Goal: Task Accomplishment & Management: Use online tool/utility

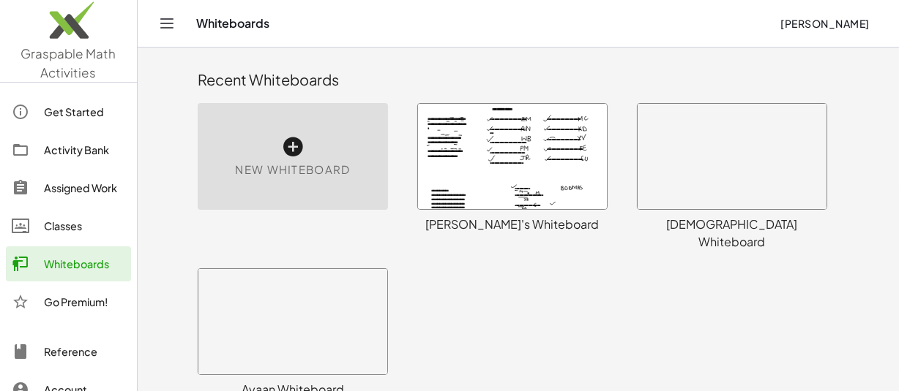
scroll to position [567, 0]
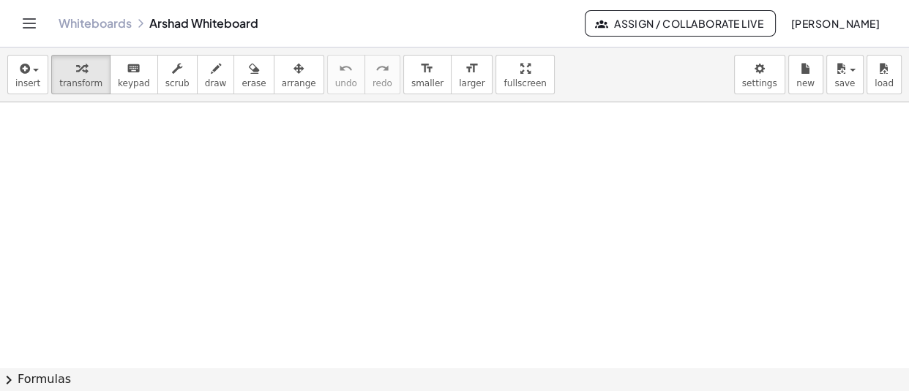
scroll to position [634, 0]
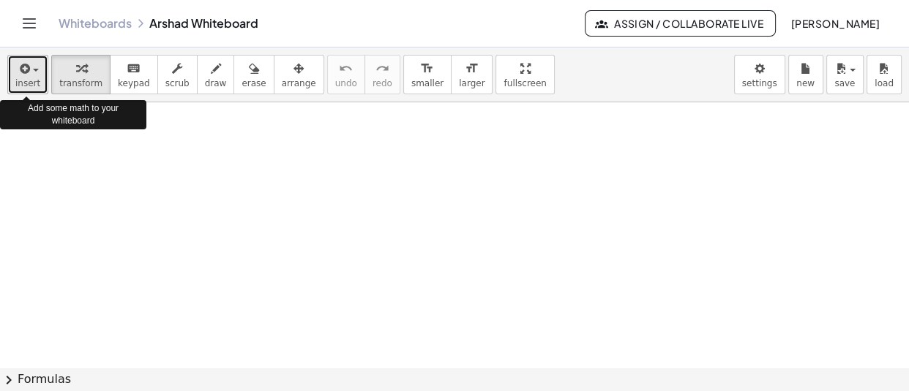
click at [28, 72] on icon "button" at bounding box center [23, 69] width 13 height 18
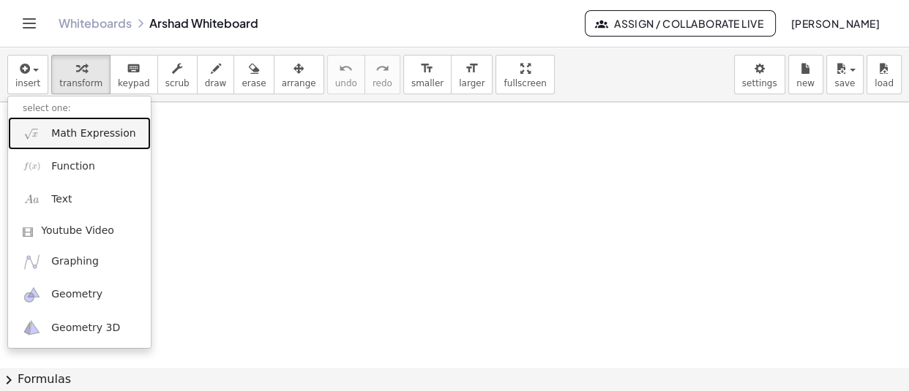
click at [95, 138] on span "Math Expression" at bounding box center [93, 134] width 84 height 15
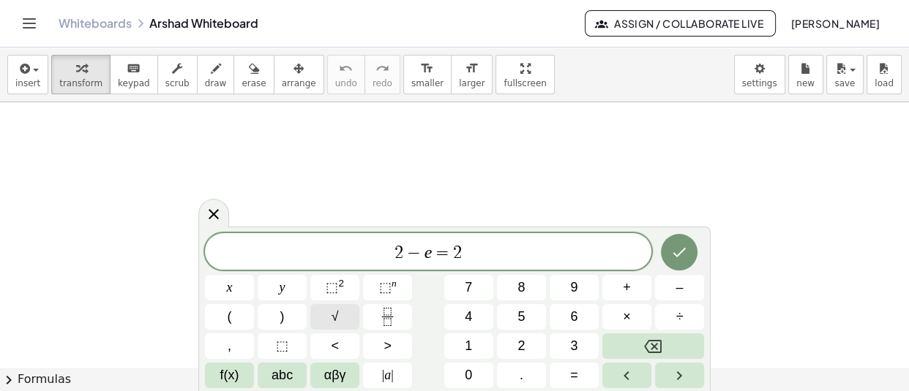
click at [336, 320] on span "√" at bounding box center [334, 317] width 7 height 20
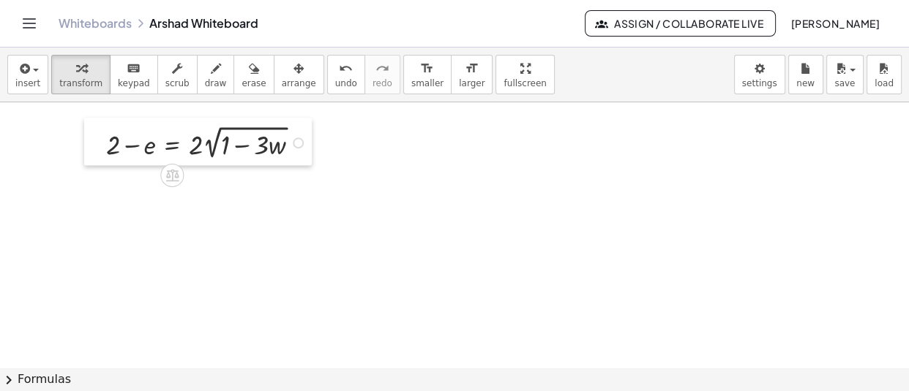
drag, startPoint x: 397, startPoint y: 156, endPoint x: 101, endPoint y: 146, distance: 295.8
click at [101, 146] on div at bounding box center [95, 142] width 22 height 48
drag, startPoint x: 105, startPoint y: 146, endPoint x: 116, endPoint y: 142, distance: 11.8
click at [116, 142] on div at bounding box center [107, 137] width 22 height 48
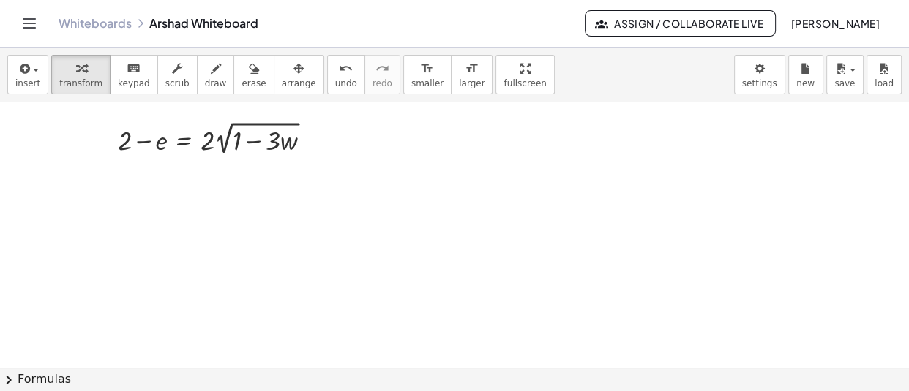
click at [201, 254] on div at bounding box center [525, 0] width 1050 height 1065
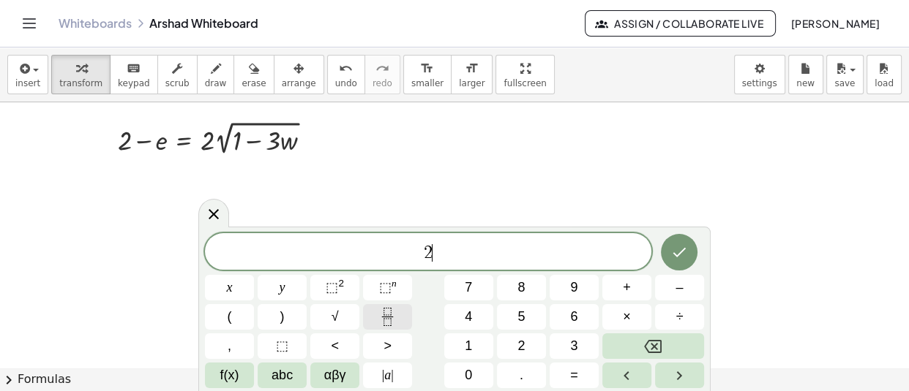
click at [410, 310] on button "Fraction" at bounding box center [387, 317] width 49 height 26
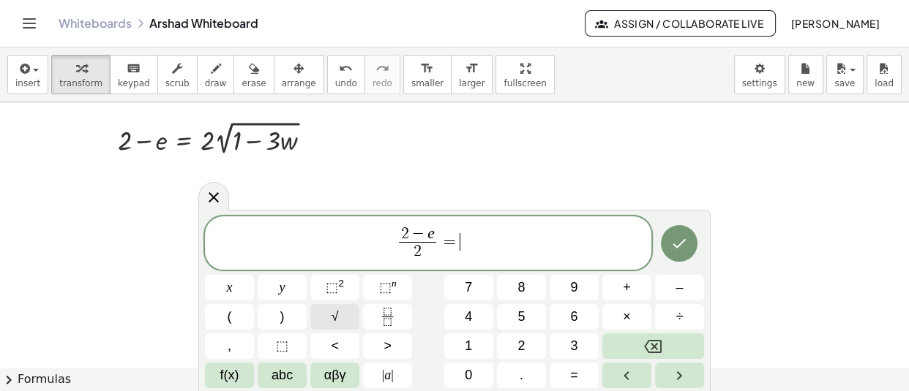
click at [331, 311] on span "√" at bounding box center [334, 317] width 7 height 20
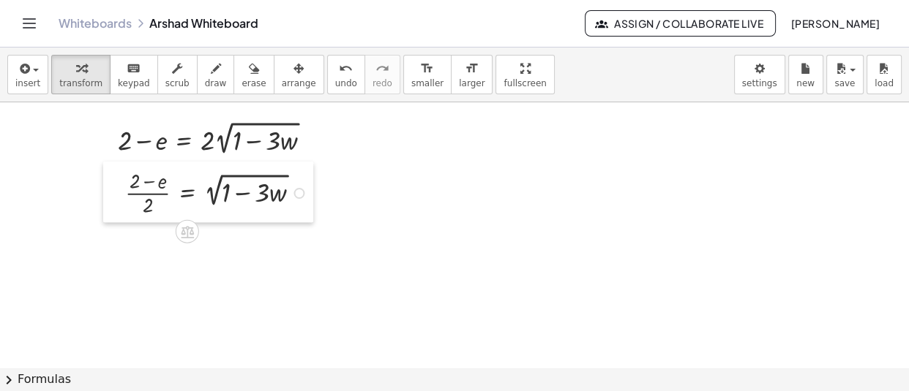
drag, startPoint x: 209, startPoint y: 285, endPoint x: 112, endPoint y: 192, distance: 134.6
click at [112, 192] on div at bounding box center [114, 192] width 22 height 61
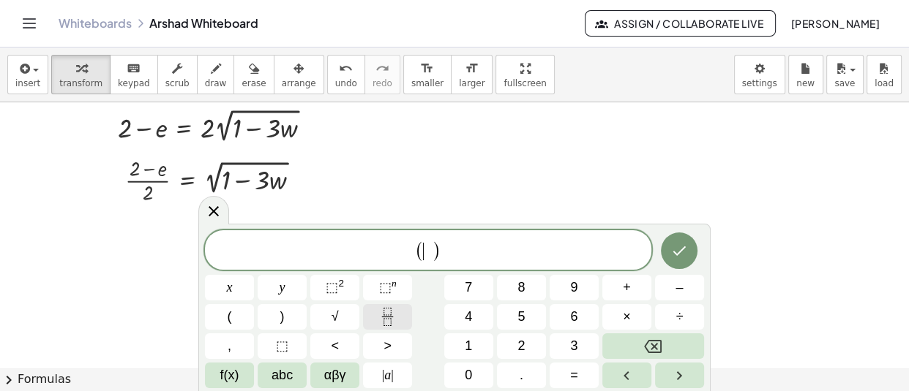
click at [391, 315] on icon "Fraction" at bounding box center [386, 311] width 7 height 7
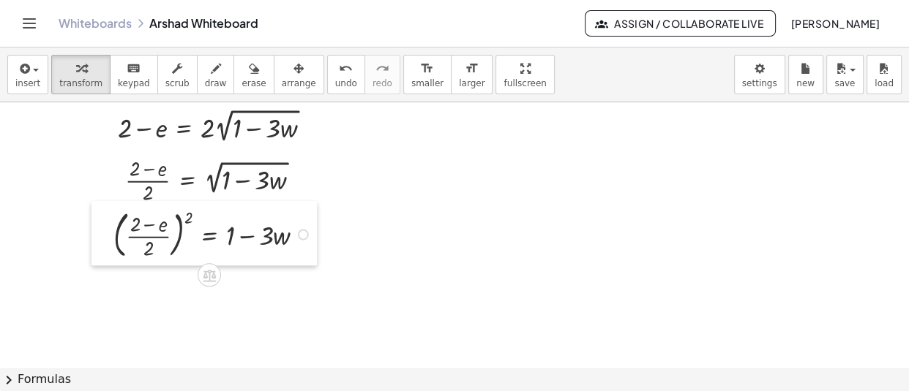
drag, startPoint x: 296, startPoint y: 317, endPoint x: 102, endPoint y: 236, distance: 209.6
click at [102, 236] on div at bounding box center [102, 233] width 22 height 64
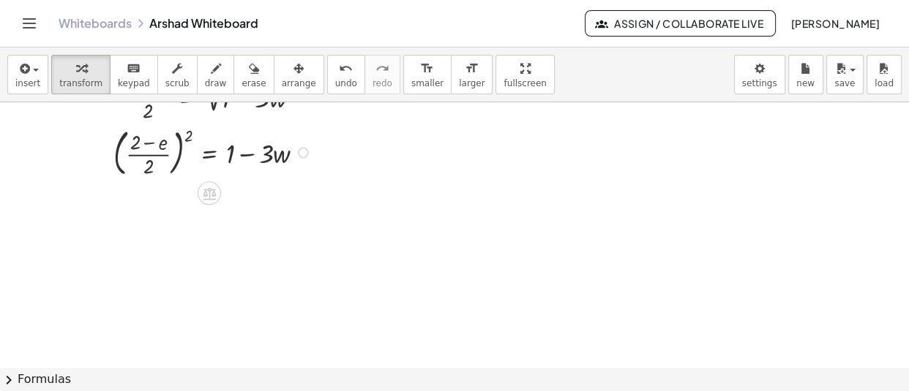
scroll to position [730, 0]
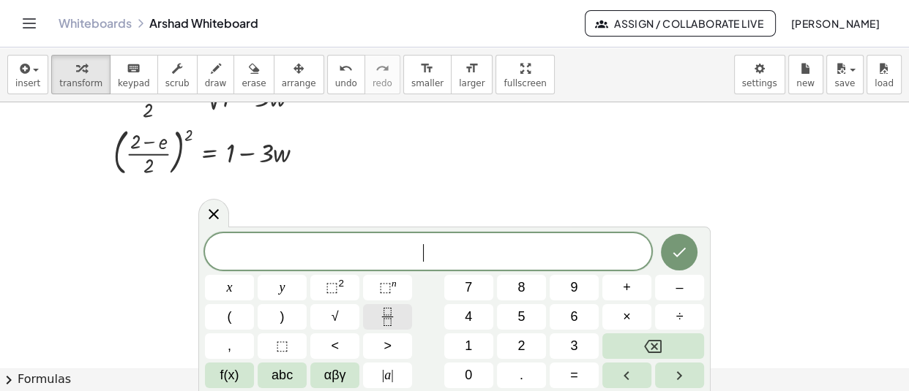
click at [376, 323] on button "Fraction" at bounding box center [387, 317] width 49 height 26
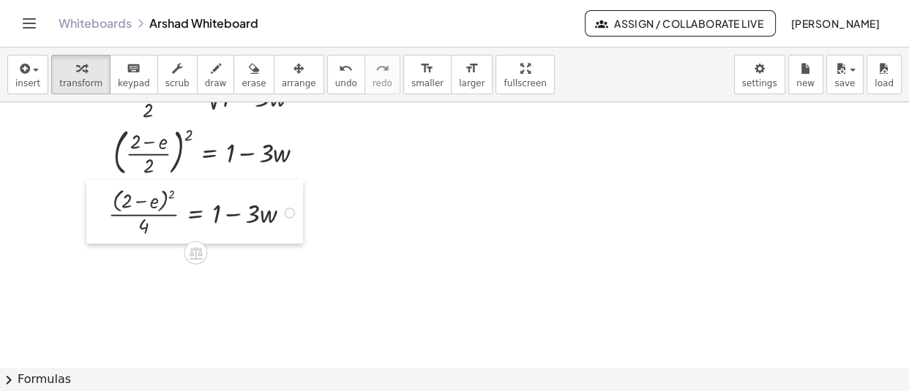
drag, startPoint x: 377, startPoint y: 310, endPoint x: 102, endPoint y: 230, distance: 286.5
click at [102, 230] on div at bounding box center [97, 212] width 22 height 64
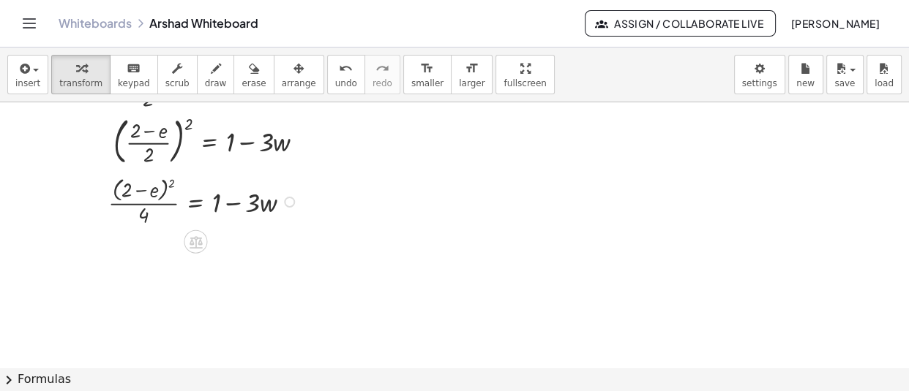
scroll to position [749, 0]
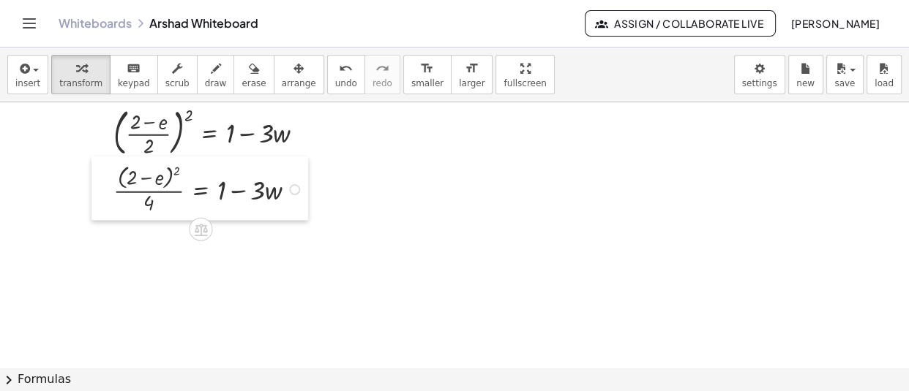
click at [107, 203] on div at bounding box center [102, 189] width 22 height 64
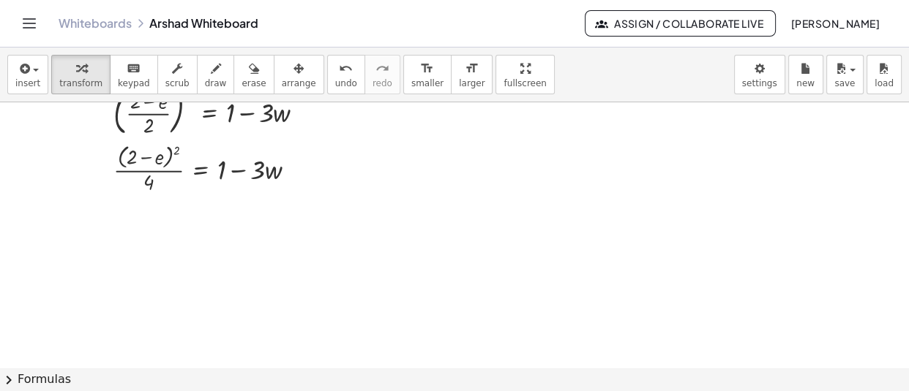
scroll to position [771, 0]
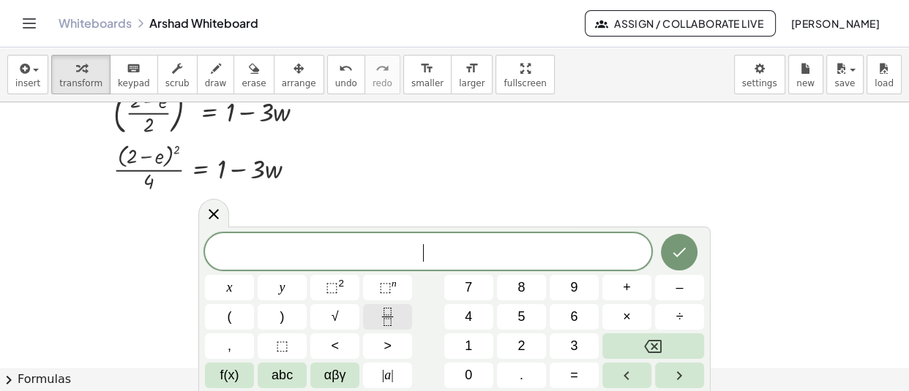
click at [383, 324] on icon "Fraction" at bounding box center [387, 317] width 18 height 18
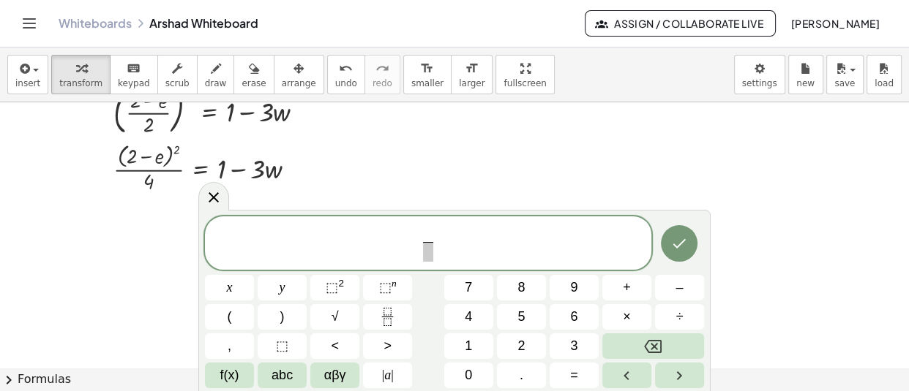
click at [435, 250] on span "​ ​" at bounding box center [428, 244] width 446 height 39
click at [431, 252] on span "​" at bounding box center [428, 252] width 10 height 20
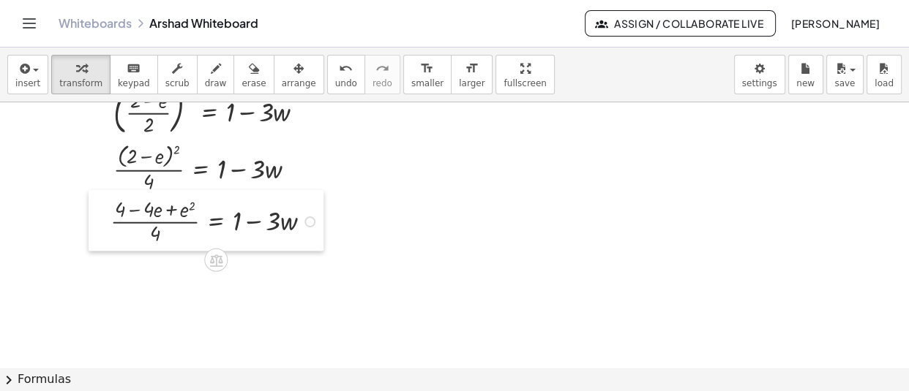
drag, startPoint x: 228, startPoint y: 299, endPoint x: 109, endPoint y: 226, distance: 139.6
click at [109, 226] on div at bounding box center [100, 220] width 22 height 61
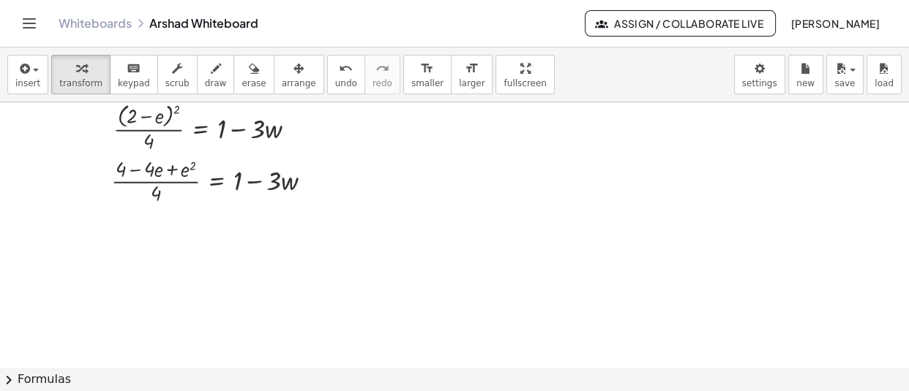
scroll to position [812, 0]
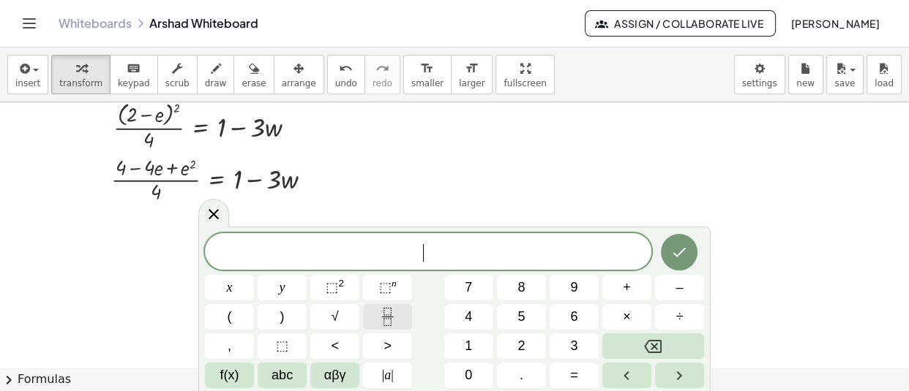
click at [381, 328] on button "Fraction" at bounding box center [387, 317] width 49 height 26
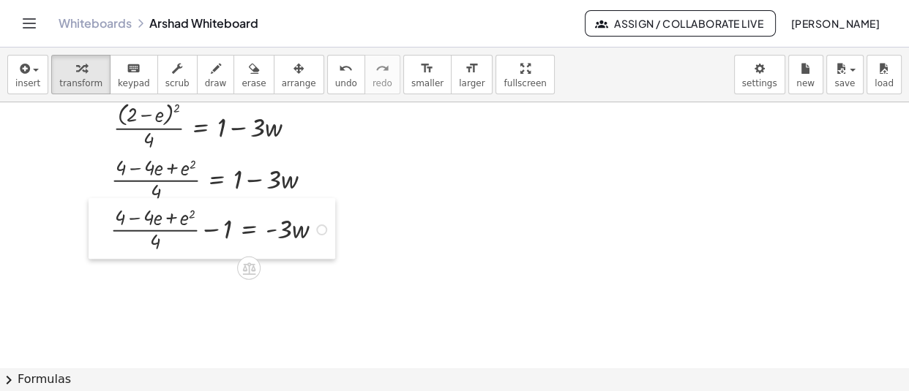
drag, startPoint x: 359, startPoint y: 300, endPoint x: 102, endPoint y: 234, distance: 265.2
click at [102, 234] on div at bounding box center [100, 228] width 22 height 61
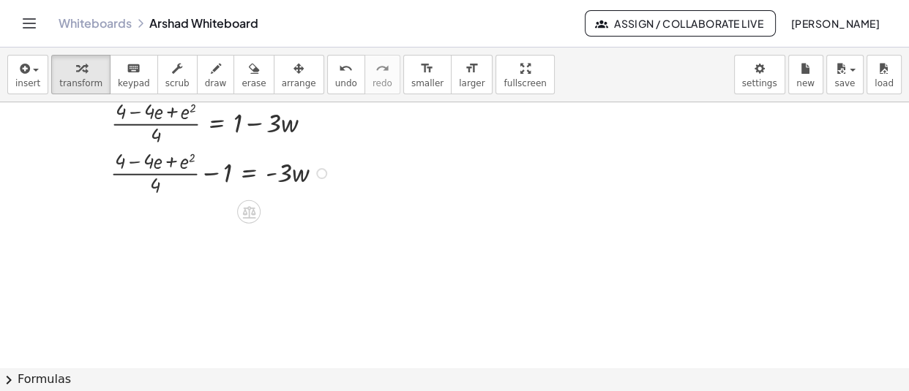
scroll to position [869, 0]
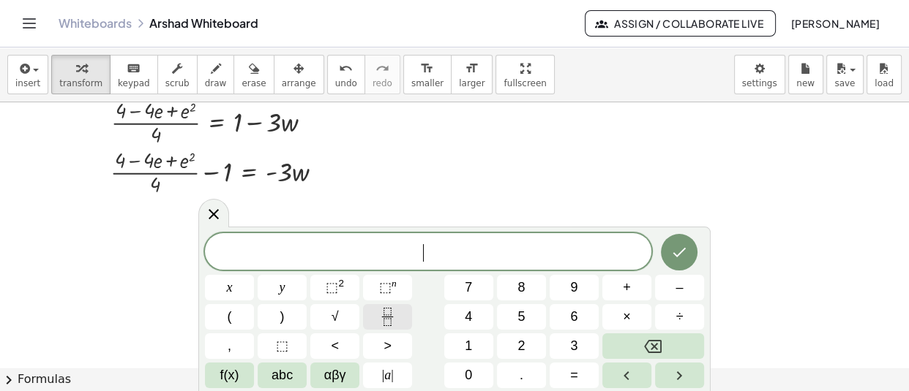
click at [392, 308] on icon "Fraction" at bounding box center [387, 317] width 18 height 18
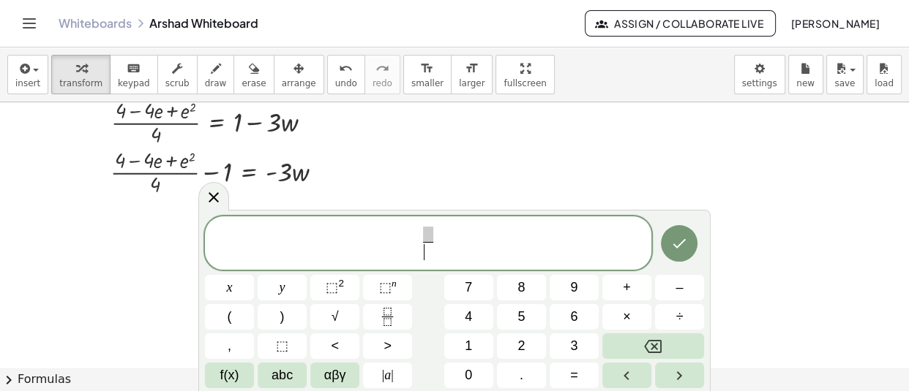
click at [427, 250] on span "​" at bounding box center [428, 252] width 10 height 20
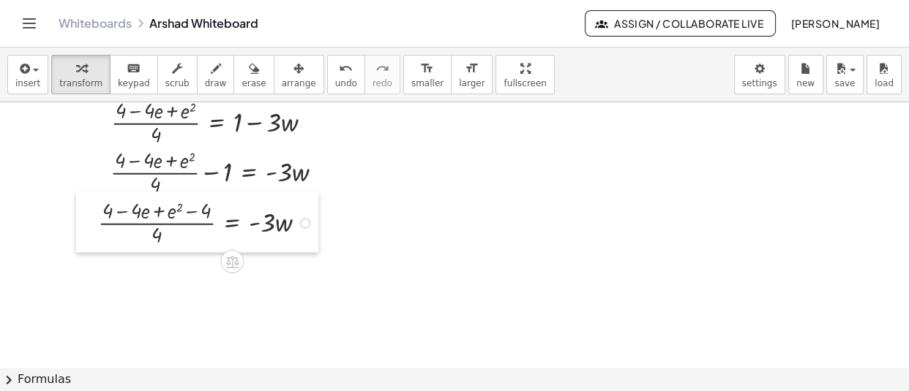
drag, startPoint x: 211, startPoint y: 326, endPoint x: 90, endPoint y: 228, distance: 156.6
click at [90, 228] on div at bounding box center [87, 222] width 22 height 61
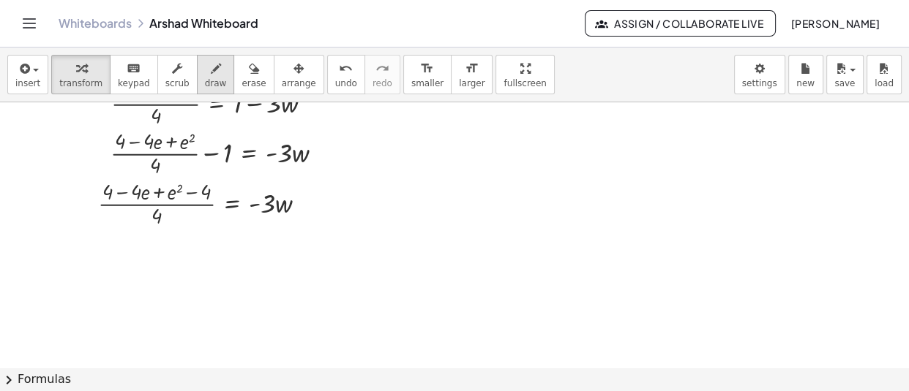
click at [211, 63] on icon "button" at bounding box center [216, 69] width 10 height 18
drag, startPoint x: 118, startPoint y: 182, endPoint x: 97, endPoint y: 201, distance: 28.0
drag, startPoint x: 214, startPoint y: 182, endPoint x: 203, endPoint y: 198, distance: 19.3
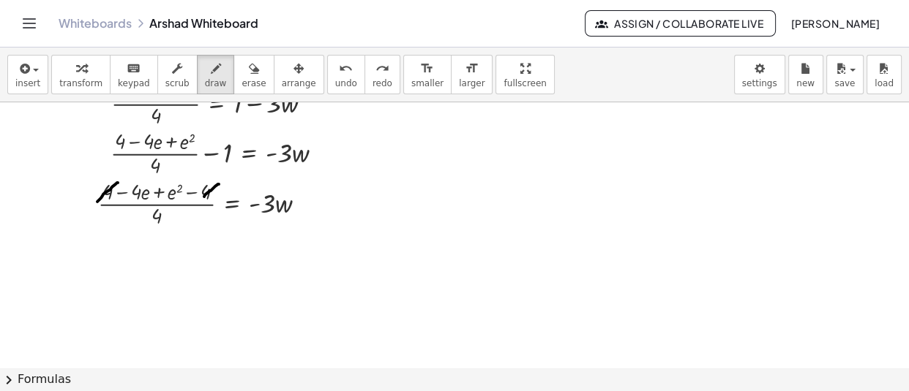
drag, startPoint x: 219, startPoint y: 184, endPoint x: 199, endPoint y: 199, distance: 25.0
click at [76, 62] on icon "button" at bounding box center [81, 69] width 10 height 18
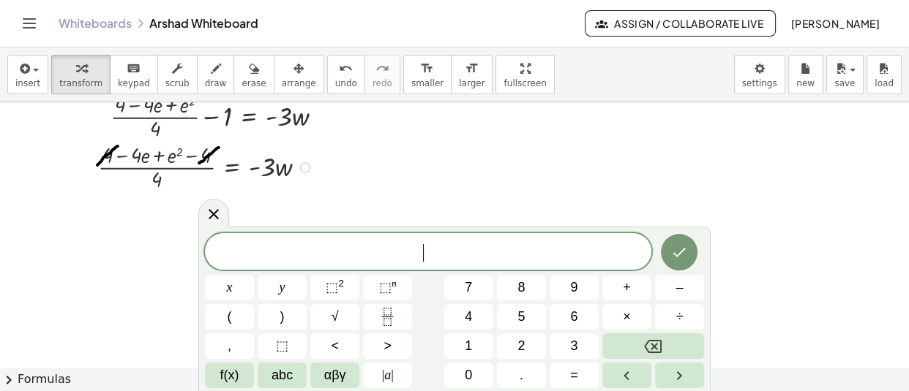
scroll to position [926, 0]
click at [395, 312] on icon "Fraction" at bounding box center [387, 317] width 18 height 18
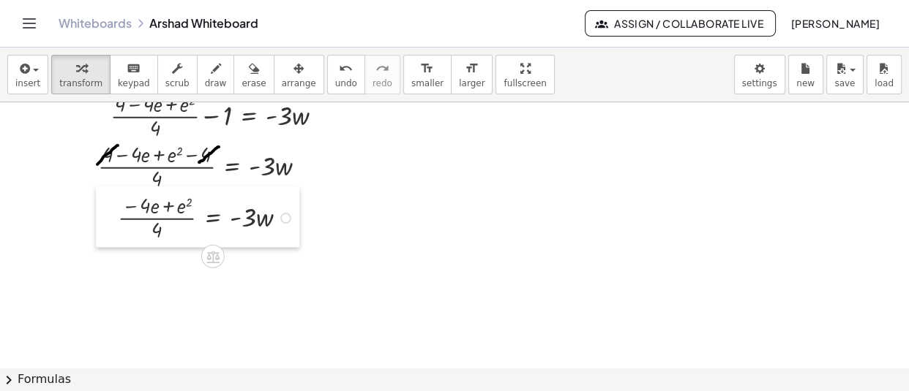
drag, startPoint x: 307, startPoint y: 299, endPoint x: 111, endPoint y: 222, distance: 210.6
click at [111, 222] on div at bounding box center [107, 217] width 22 height 61
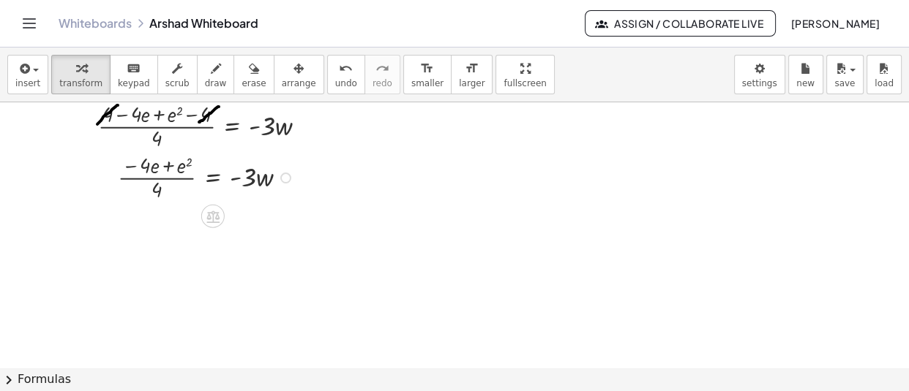
scroll to position [970, 0]
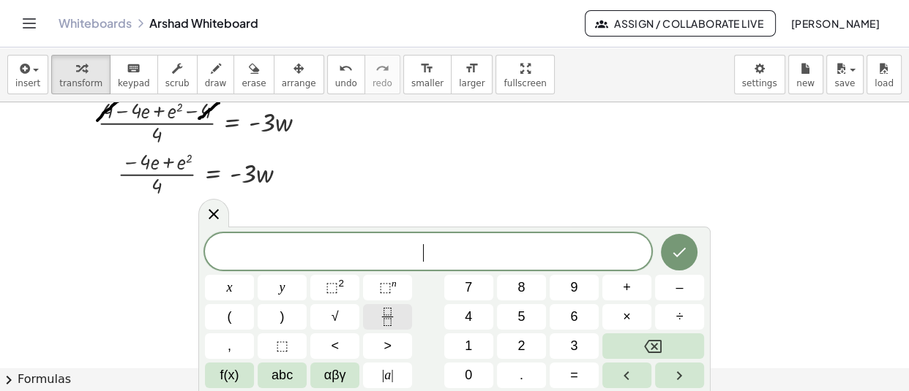
click at [391, 313] on icon "Fraction" at bounding box center [387, 317] width 18 height 18
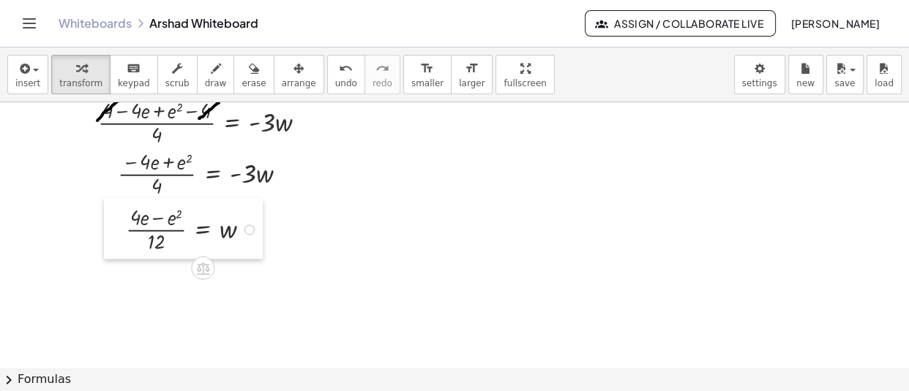
drag, startPoint x: 289, startPoint y: 323, endPoint x: 113, endPoint y: 235, distance: 197.0
click at [113, 235] on div at bounding box center [115, 228] width 22 height 61
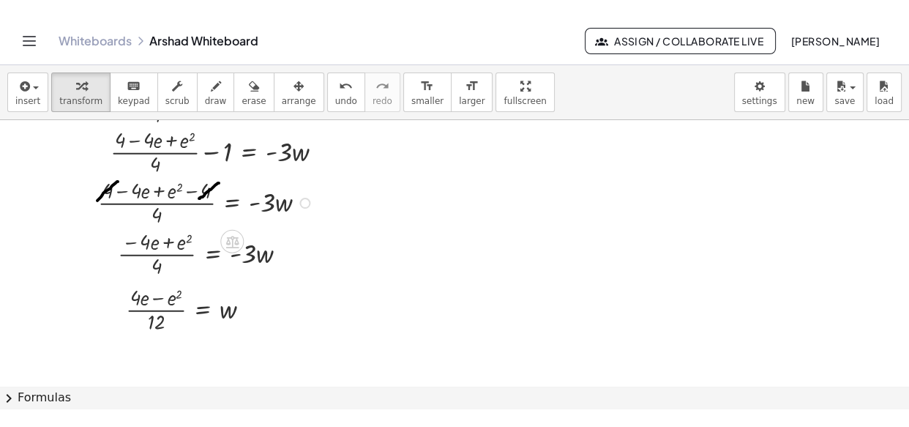
scroll to position [907, 0]
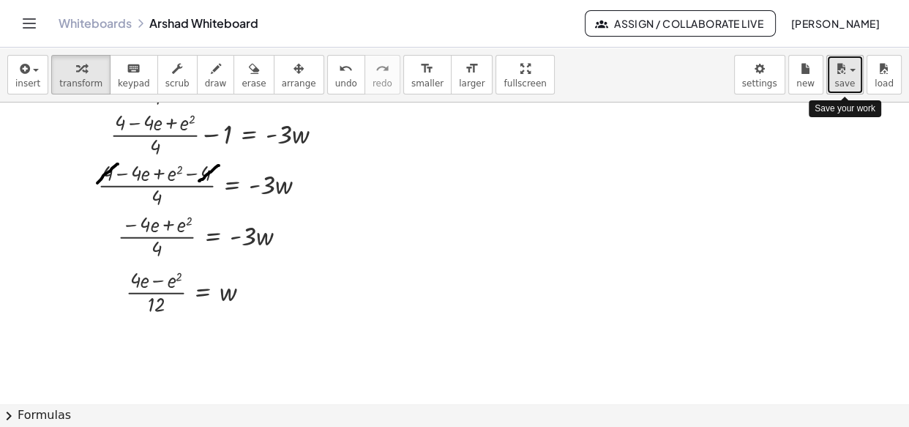
click at [855, 74] on button "save" at bounding box center [844, 75] width 37 height 40
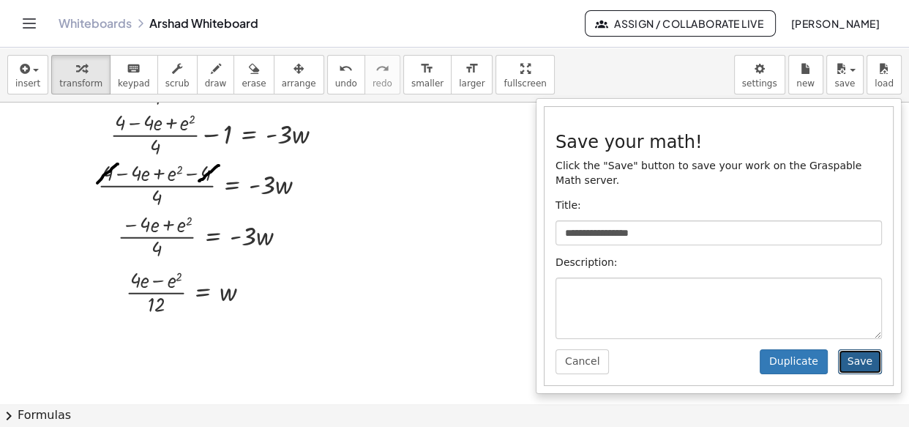
click at [853, 349] on button "Save" at bounding box center [860, 361] width 44 height 25
